Goal: Task Accomplishment & Management: Use online tool/utility

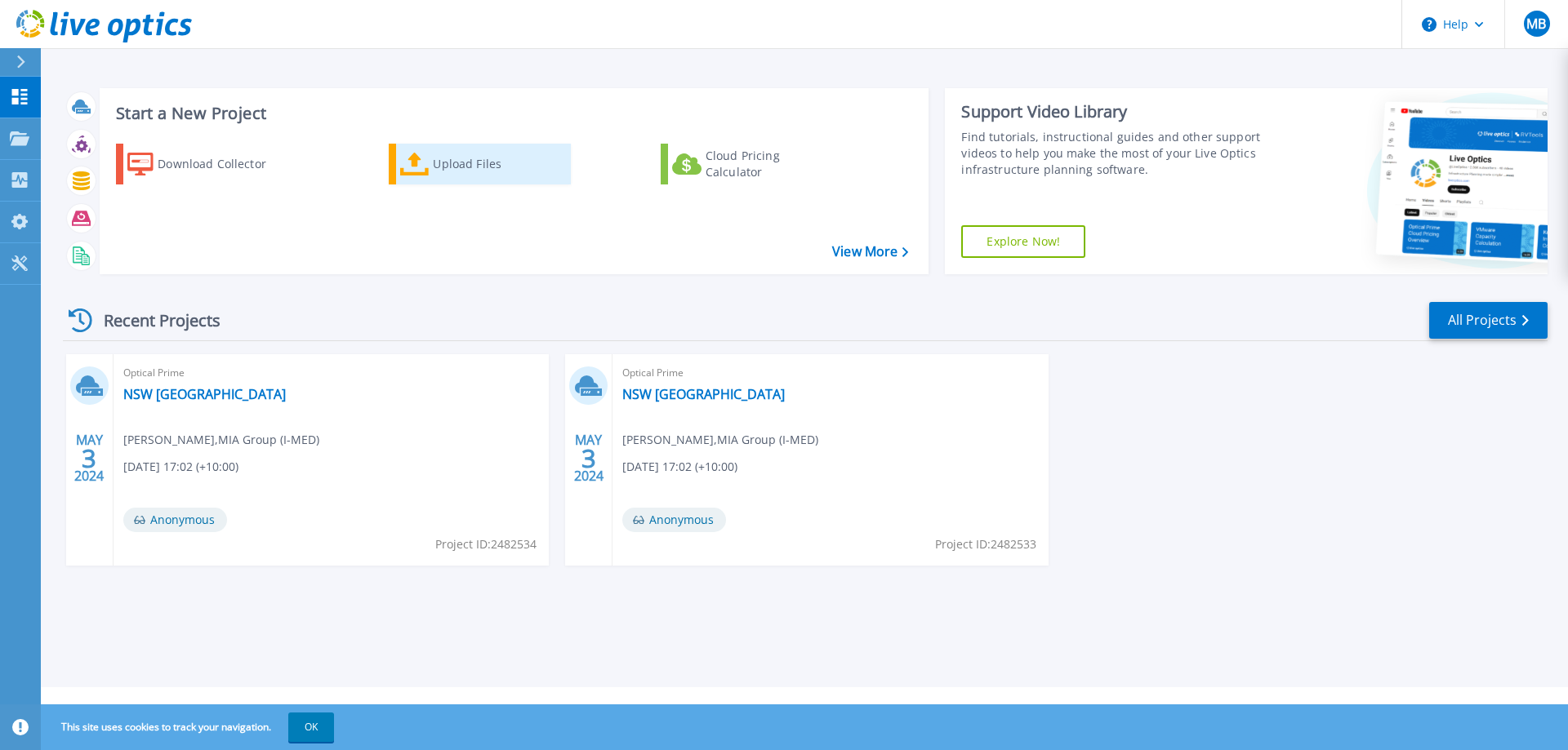
click at [463, 164] on div "Upload Files" at bounding box center [498, 164] width 131 height 33
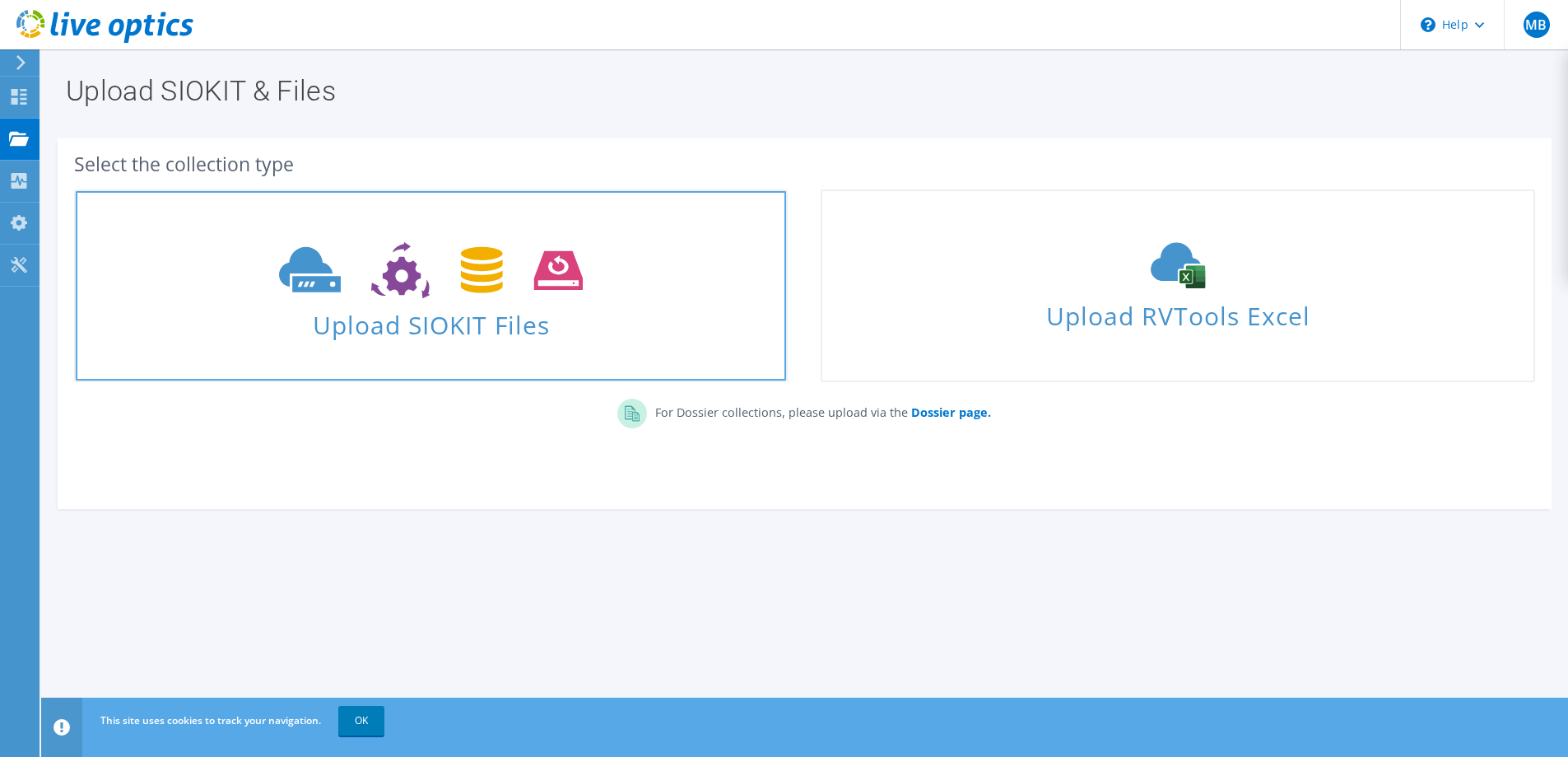
click at [506, 291] on icon at bounding box center [431, 270] width 304 height 56
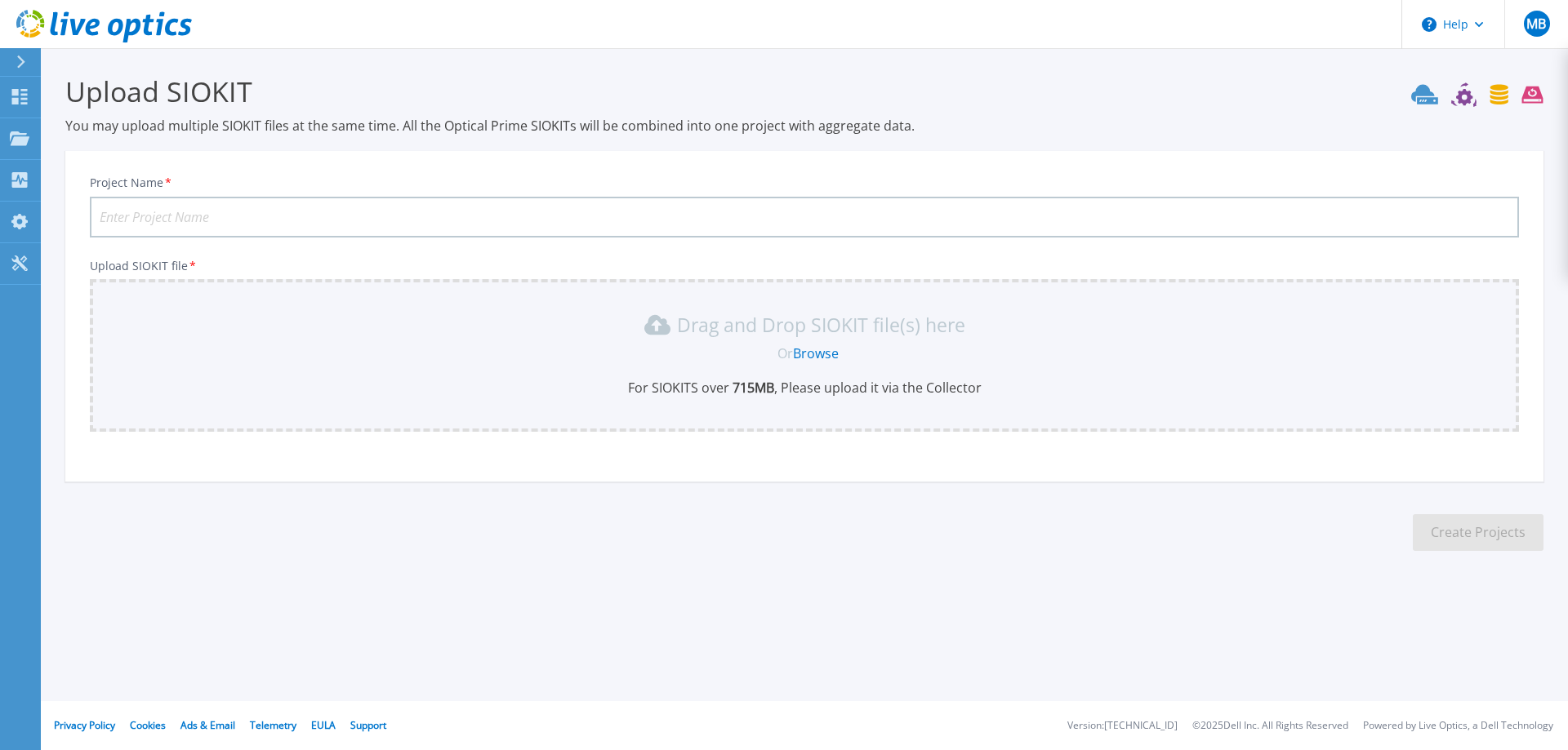
click at [148, 216] on input "Project Name *" at bounding box center [804, 216] width 1428 height 40
click at [808, 348] on link "Browse" at bounding box center [815, 353] width 46 height 18
click at [814, 356] on link "Browse" at bounding box center [815, 353] width 46 height 18
click at [146, 211] on input "Project Name *" at bounding box center [804, 216] width 1428 height 40
type input "test"
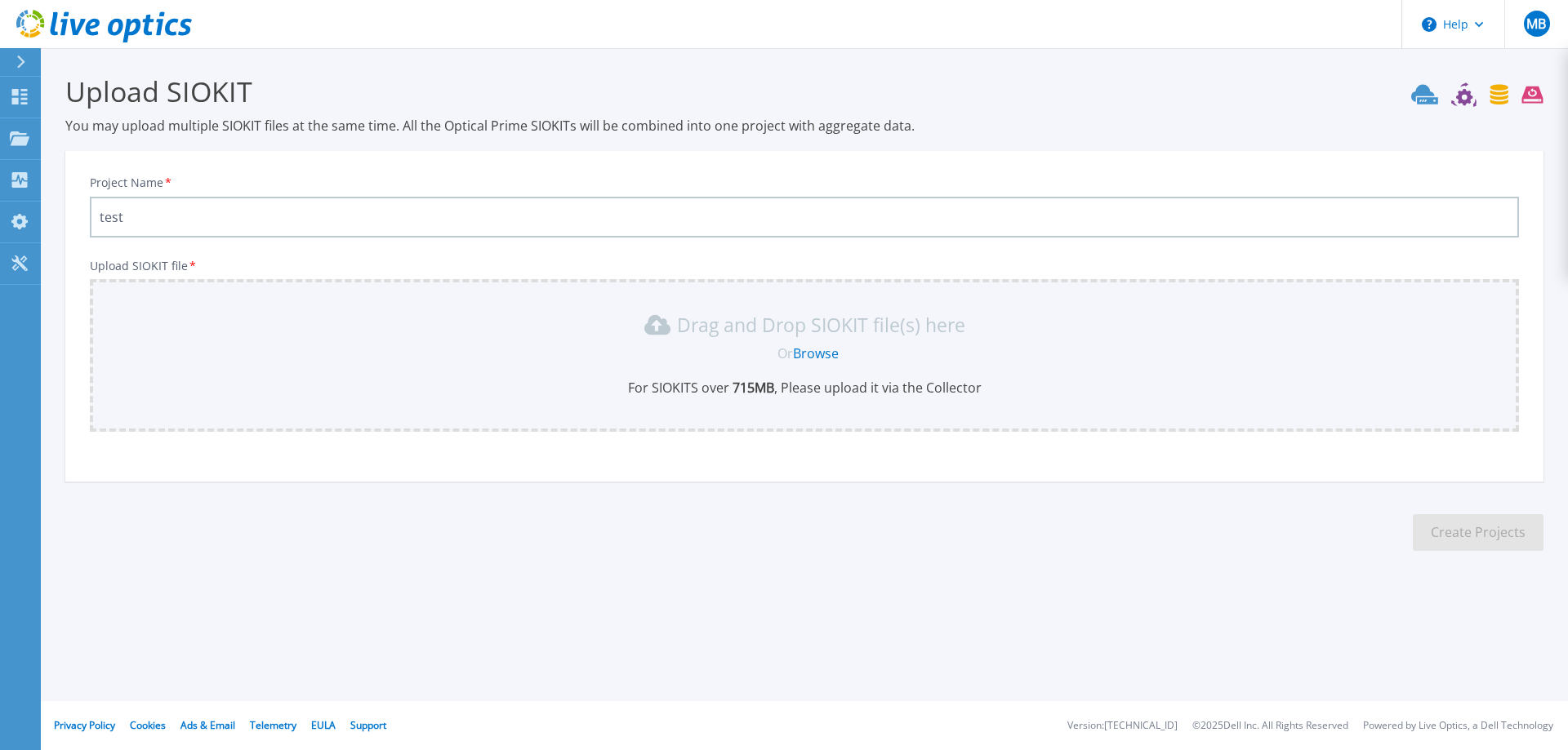
drag, startPoint x: 688, startPoint y: 580, endPoint x: 672, endPoint y: 552, distance: 32.2
click at [688, 581] on section "Upload SIOKIT You may upload multiple SIOKIT files at the same time. All the Op…" at bounding box center [804, 318] width 1527 height 539
click at [95, 212] on input "test" at bounding box center [804, 216] width 1428 height 40
click at [22, 61] on icon at bounding box center [21, 61] width 8 height 13
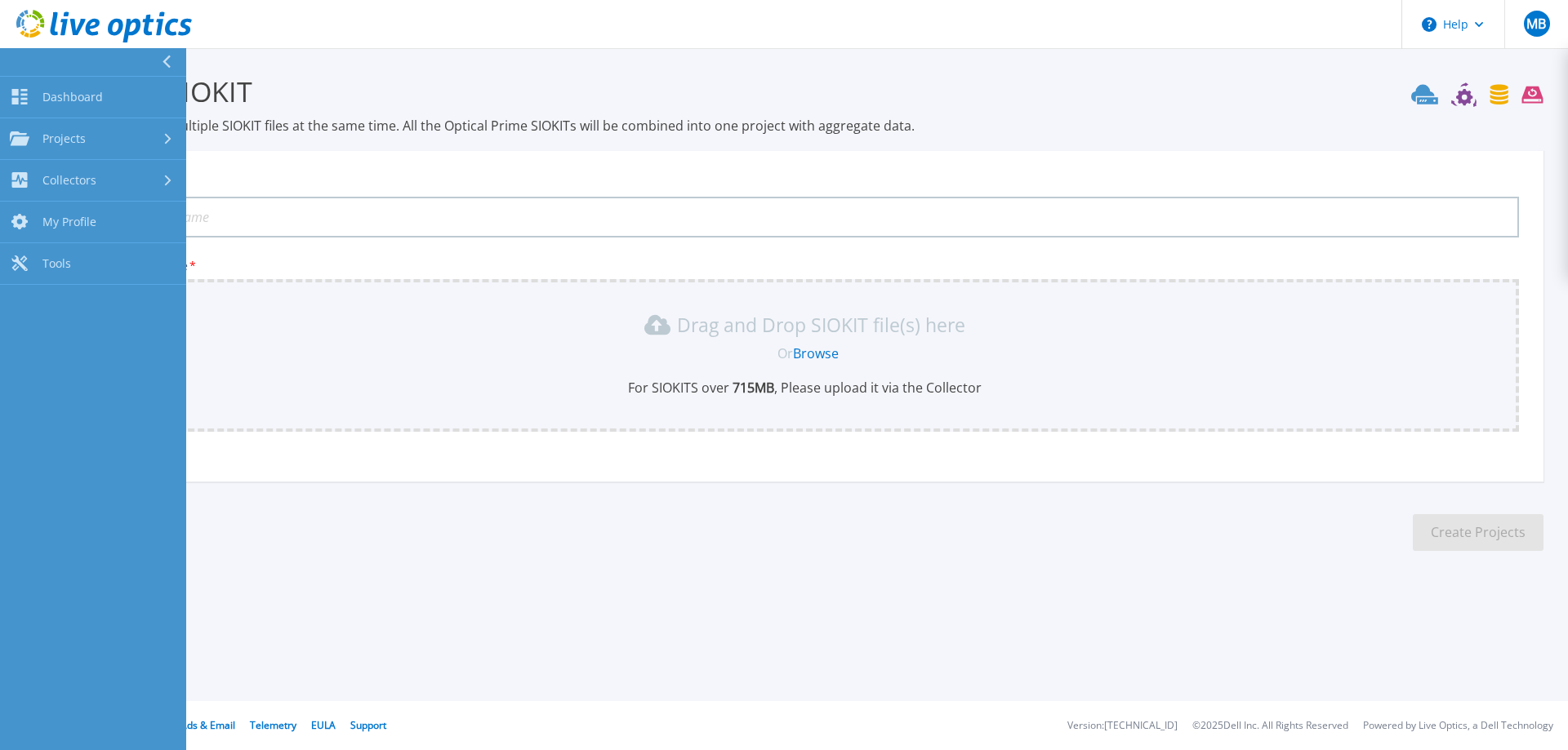
click at [167, 53] on div at bounding box center [173, 62] width 26 height 28
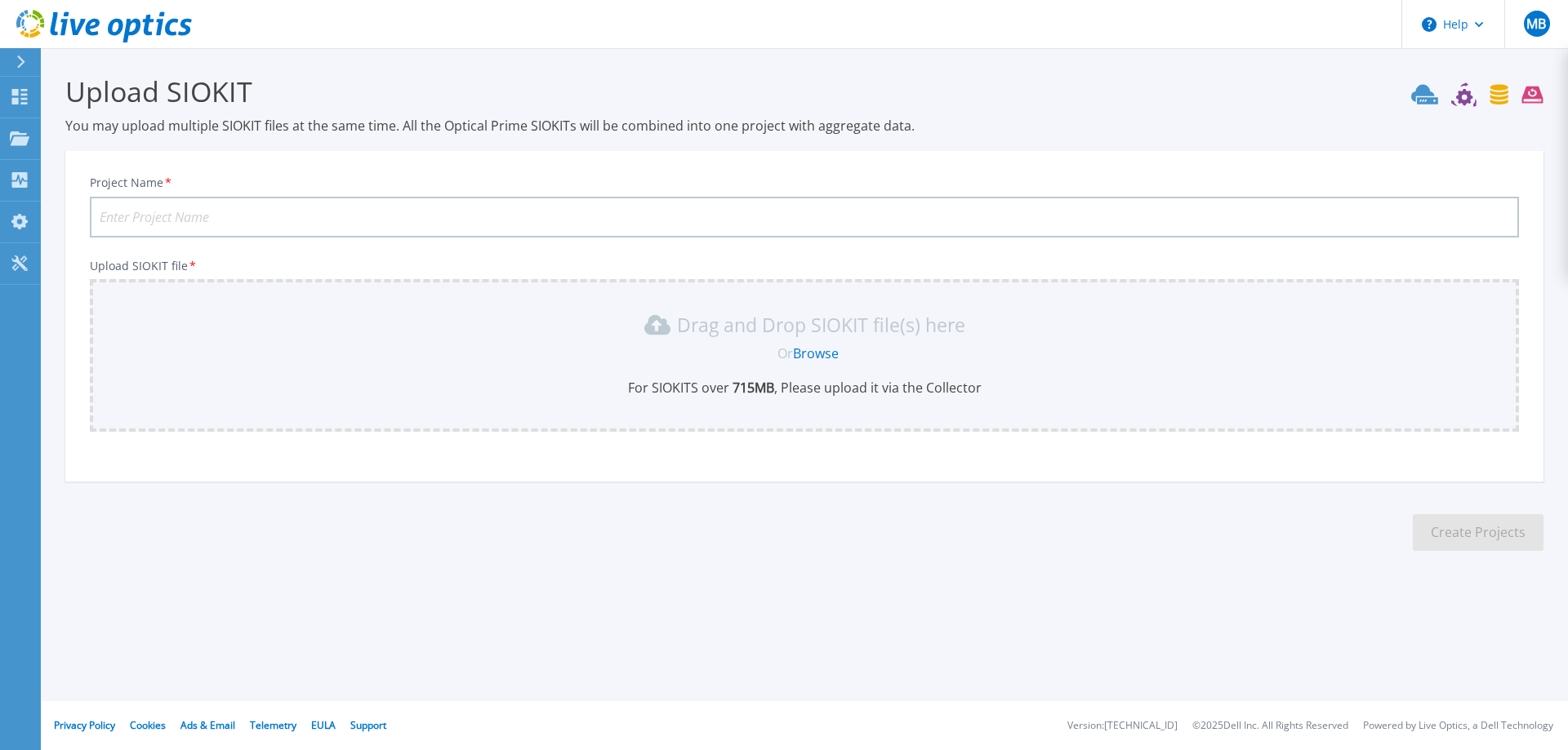
click at [11, 60] on button at bounding box center [20, 62] width 40 height 28
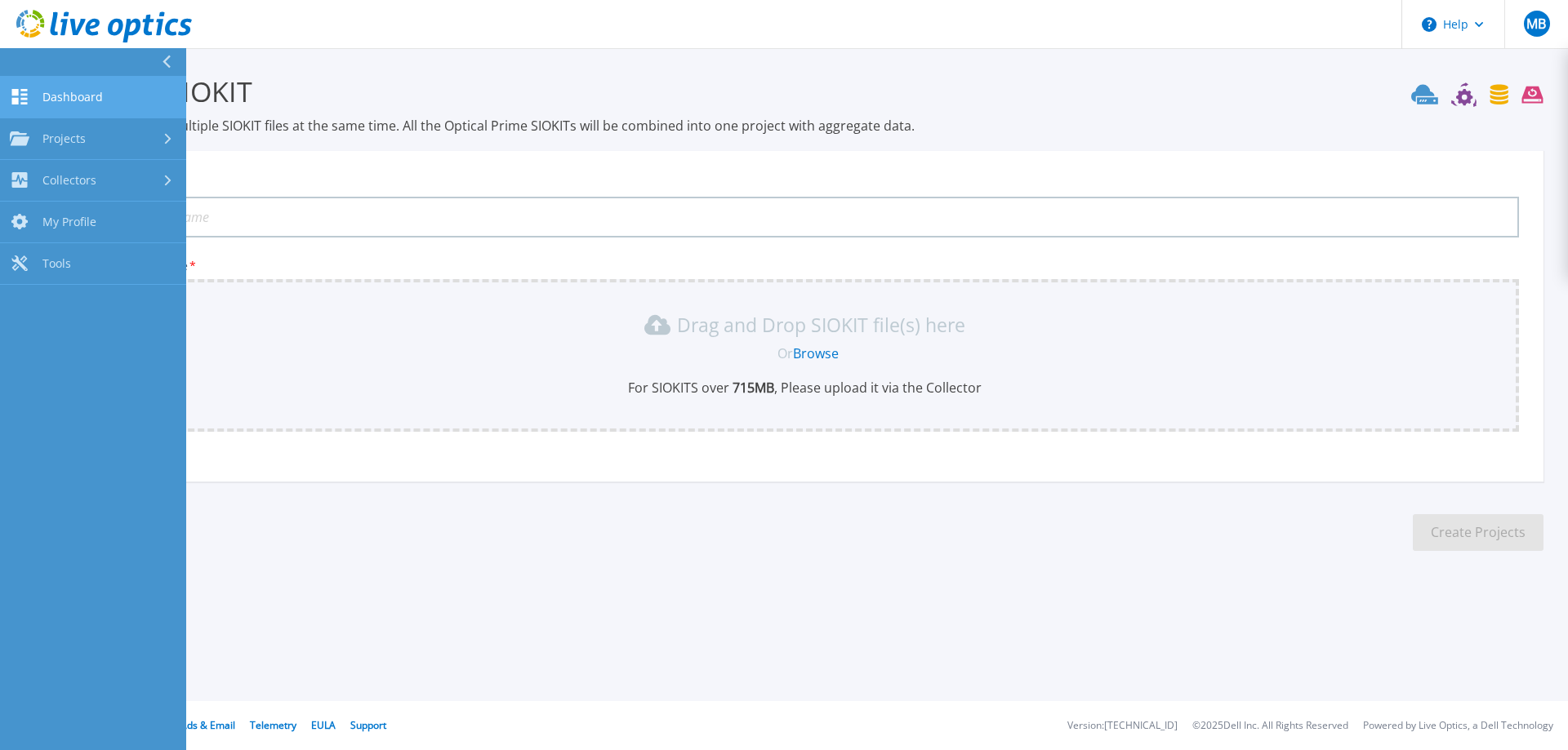
click at [49, 94] on span "Dashboard" at bounding box center [72, 96] width 60 height 15
